Goal: Information Seeking & Learning: Learn about a topic

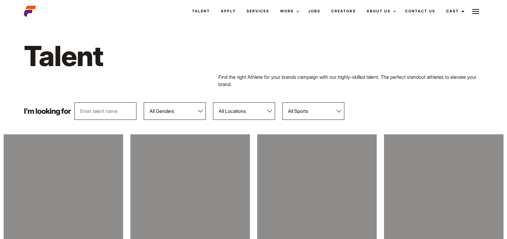
click at [202, 112] on select "All Genders [DEMOGRAPHIC_DATA] [DEMOGRAPHIC_DATA]" at bounding box center [175, 111] width 62 height 18
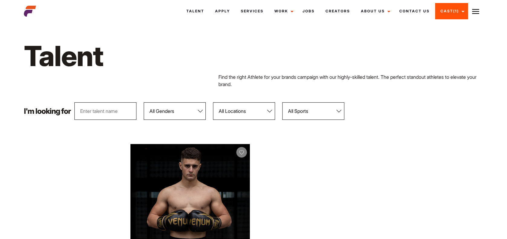
select select "103"
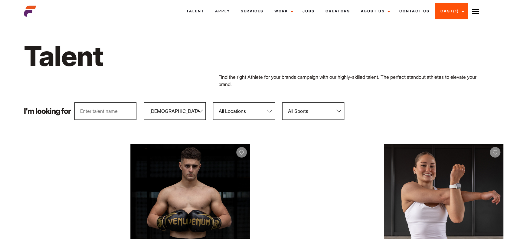
click at [144, 102] on select "All Genders [DEMOGRAPHIC_DATA] [DEMOGRAPHIC_DATA]" at bounding box center [175, 111] width 62 height 18
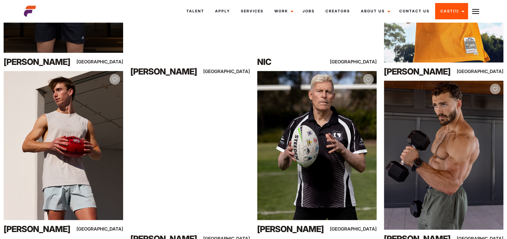
scroll to position [252, 0]
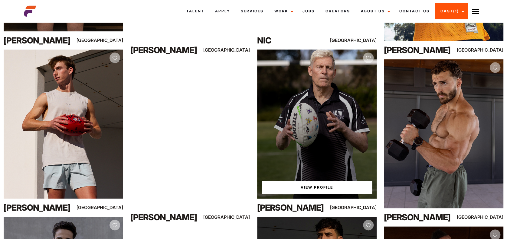
click at [329, 133] on div "View Profile" at bounding box center [316, 124] width 119 height 149
click at [314, 189] on link "View Profile" at bounding box center [317, 187] width 110 height 13
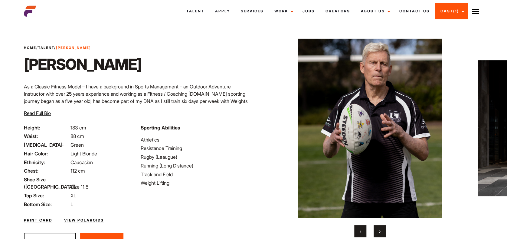
click at [379, 233] on span "›" at bounding box center [380, 232] width 2 height 6
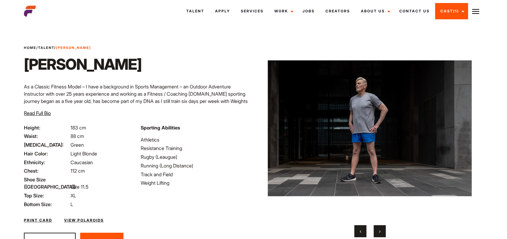
click at [379, 233] on span "›" at bounding box center [380, 232] width 2 height 6
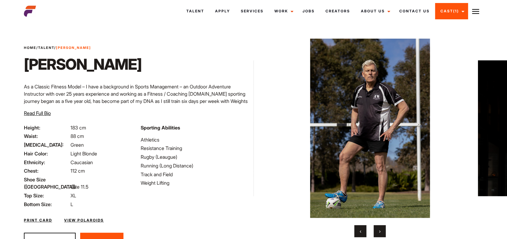
click at [379, 233] on span "›" at bounding box center [380, 232] width 2 height 6
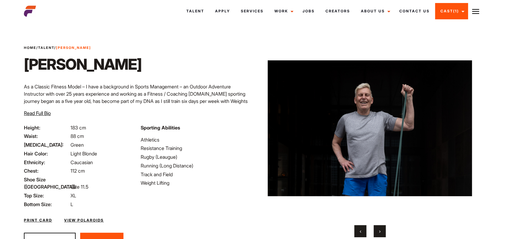
click at [379, 233] on span "›" at bounding box center [380, 232] width 2 height 6
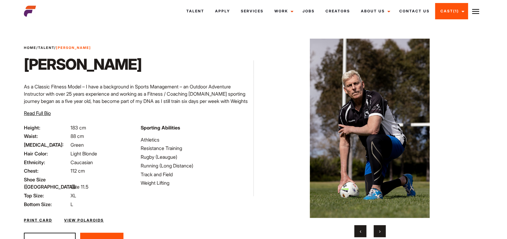
click at [379, 233] on span "›" at bounding box center [380, 232] width 2 height 6
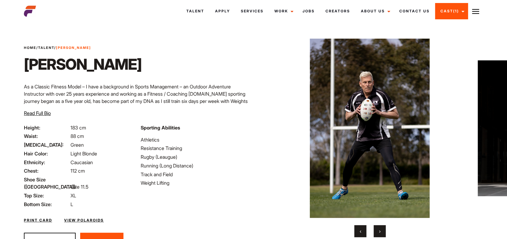
click at [379, 233] on span "›" at bounding box center [380, 232] width 2 height 6
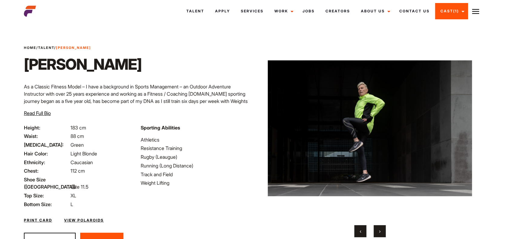
click at [379, 233] on span "›" at bounding box center [380, 232] width 2 height 6
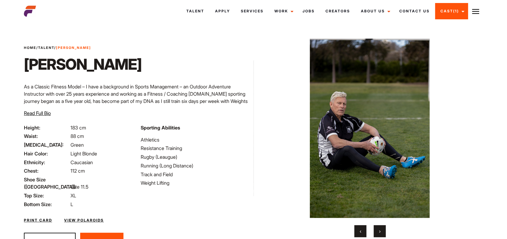
click at [379, 233] on span "›" at bounding box center [380, 232] width 2 height 6
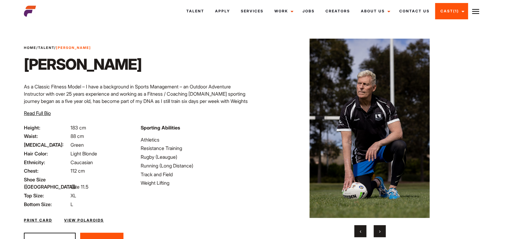
click at [379, 233] on span "›" at bounding box center [380, 232] width 2 height 6
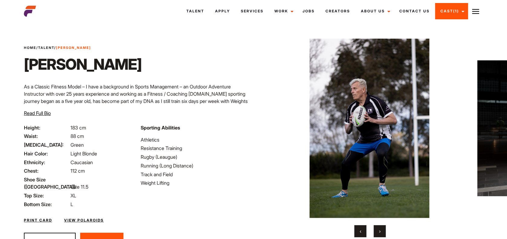
click at [379, 233] on span "›" at bounding box center [380, 232] width 2 height 6
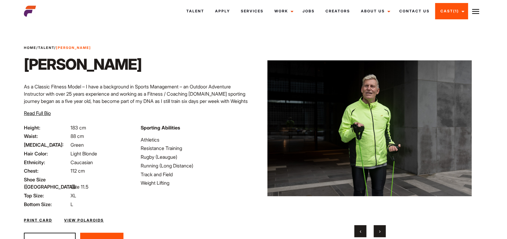
click at [379, 233] on span "›" at bounding box center [380, 232] width 2 height 6
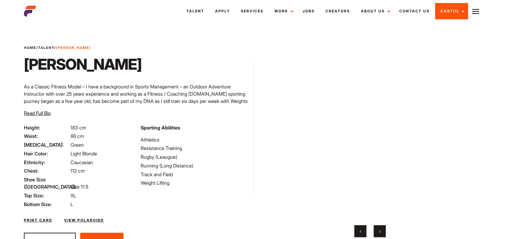
click at [379, 233] on span "›" at bounding box center [380, 232] width 2 height 6
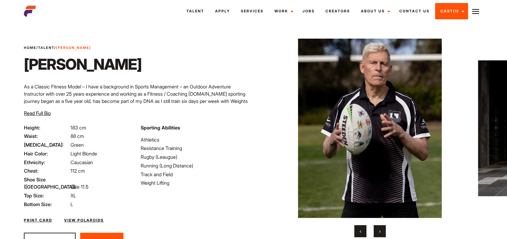
click at [379, 233] on span "›" at bounding box center [380, 232] width 2 height 6
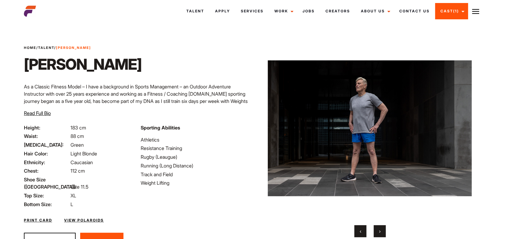
click at [356, 133] on img at bounding box center [370, 129] width 204 height 180
click at [380, 232] on span "›" at bounding box center [380, 232] width 2 height 6
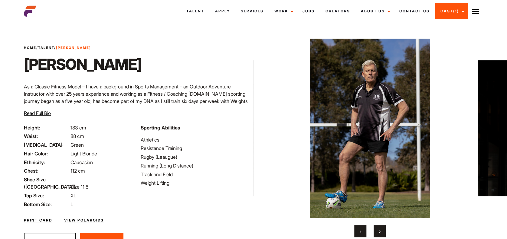
click at [89, 218] on link "View Polaroids" at bounding box center [84, 220] width 40 height 5
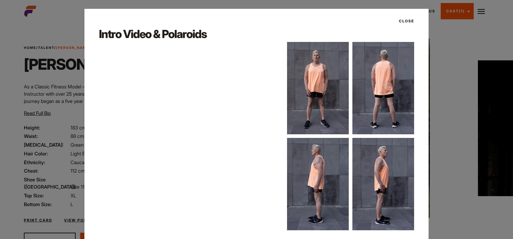
click at [400, 23] on button "Close" at bounding box center [404, 21] width 19 height 10
